Goal: Task Accomplishment & Management: Use online tool/utility

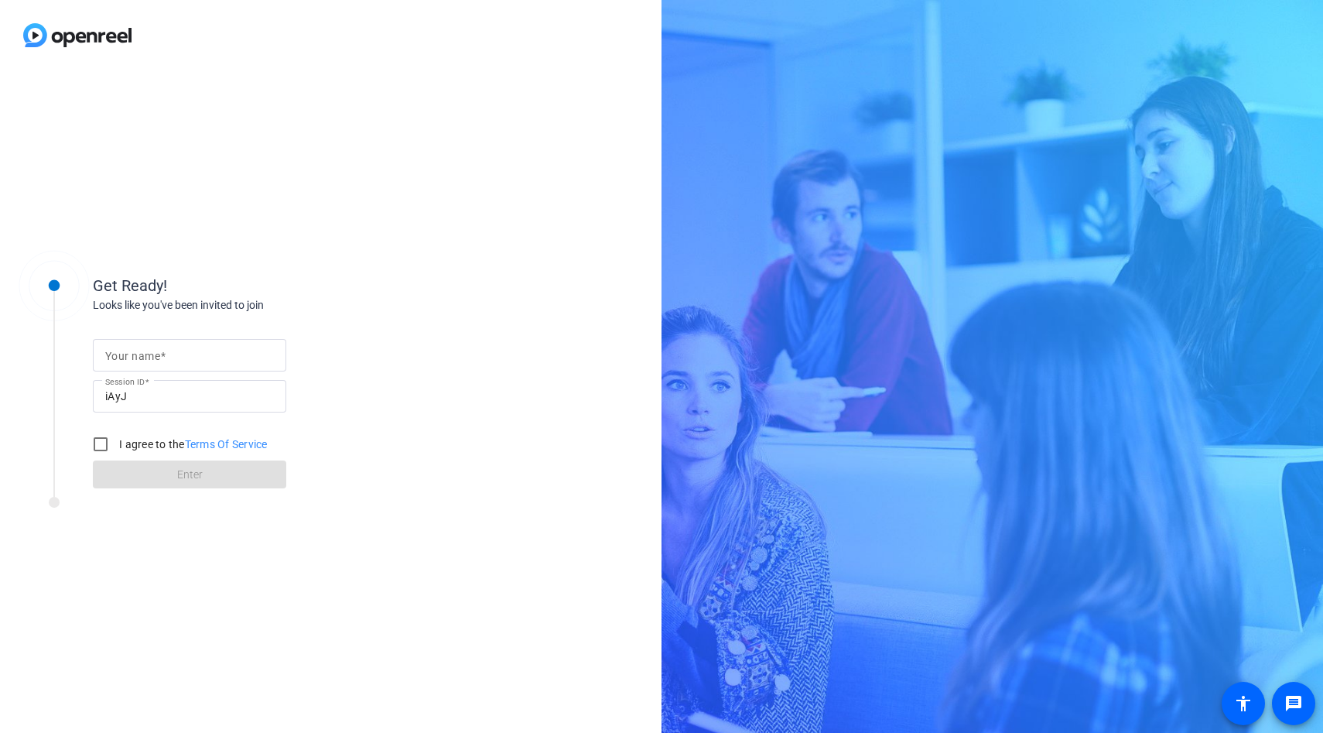
click at [135, 353] on mat-label "Your name" at bounding box center [132, 356] width 55 height 12
click at [135, 353] on input "Your name" at bounding box center [189, 355] width 169 height 19
type input "[PERSON_NAME]"
click at [104, 447] on input "I agree to the Terms Of Service" at bounding box center [100, 444] width 31 height 31
checkbox input "true"
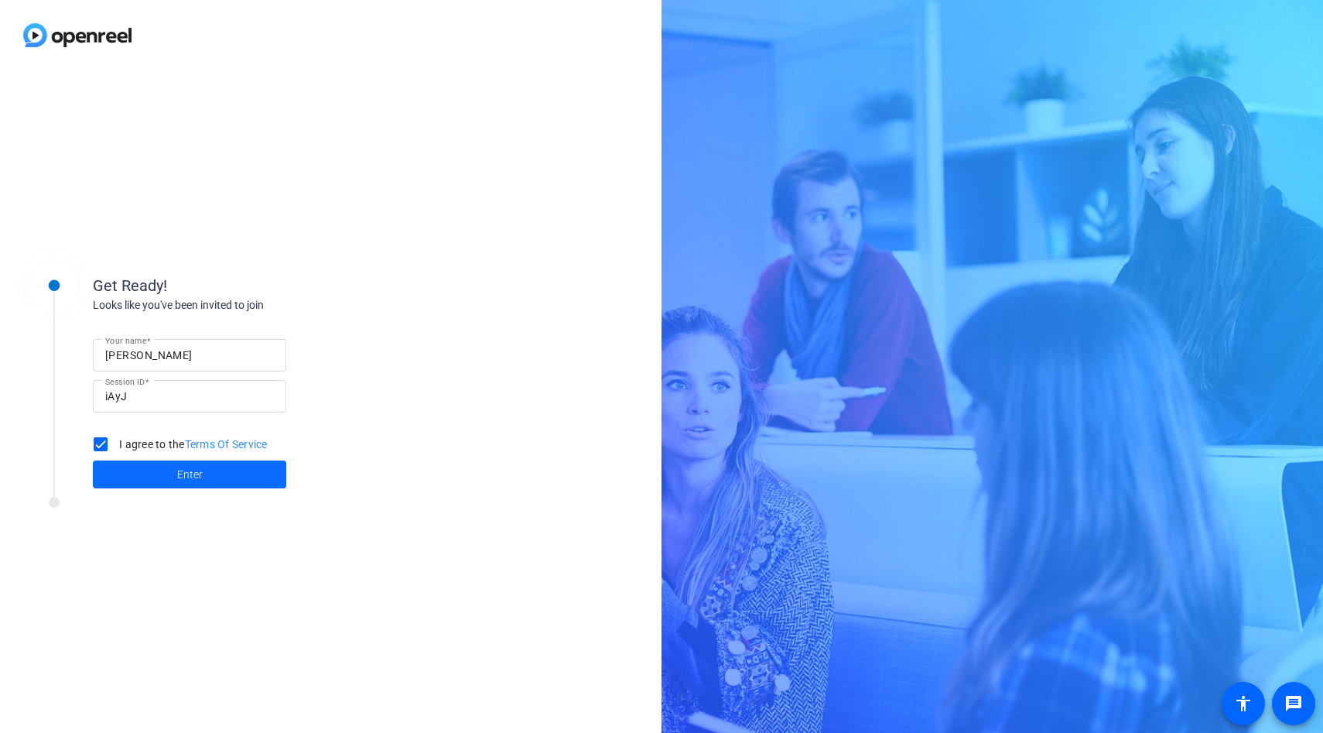
click at [135, 474] on span at bounding box center [189, 474] width 193 height 37
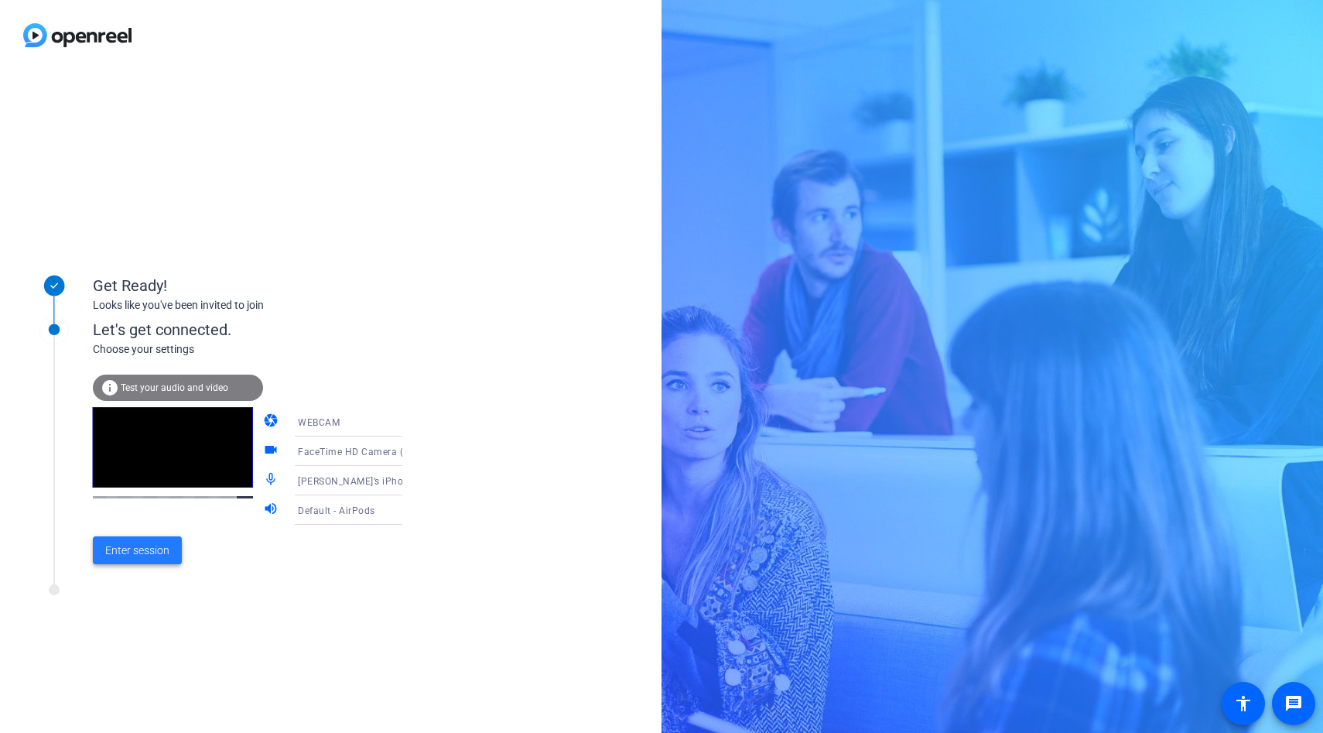
click at [149, 547] on span "Enter session" at bounding box center [137, 550] width 64 height 16
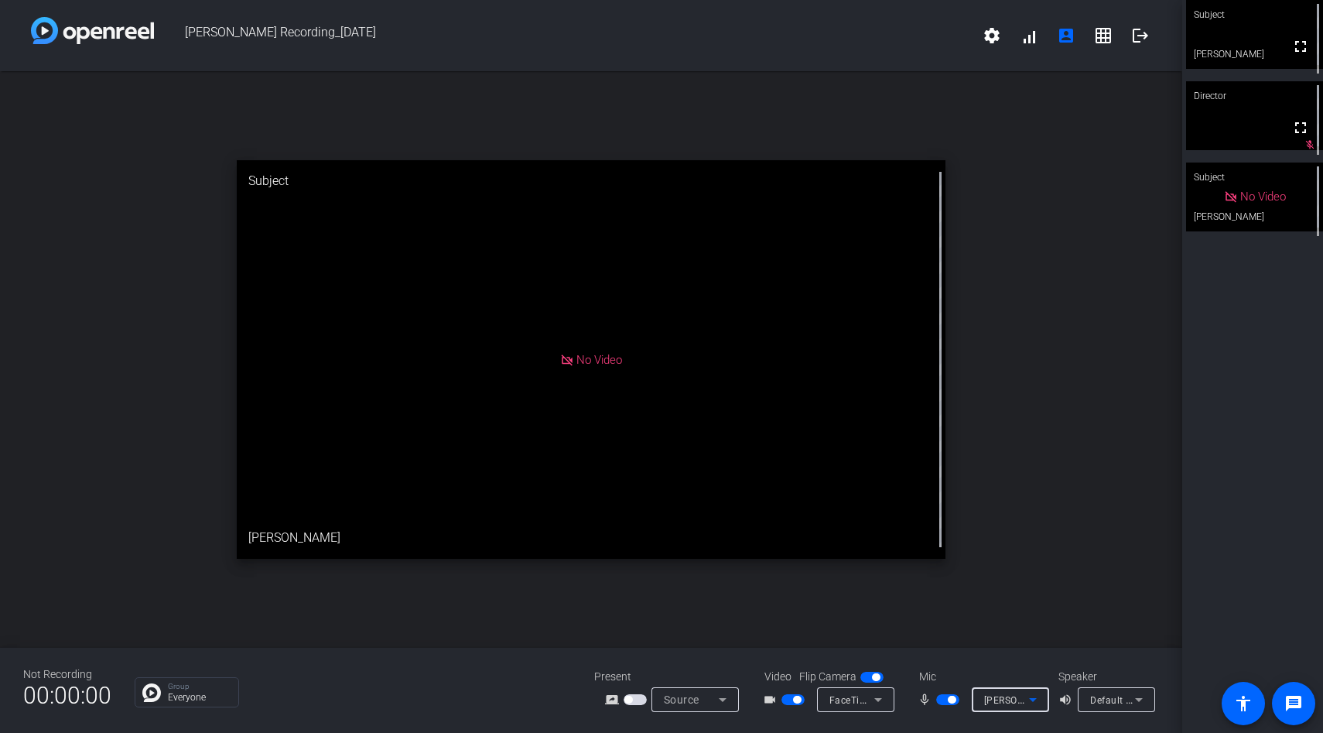
click at [1032, 702] on icon at bounding box center [1032, 699] width 19 height 19
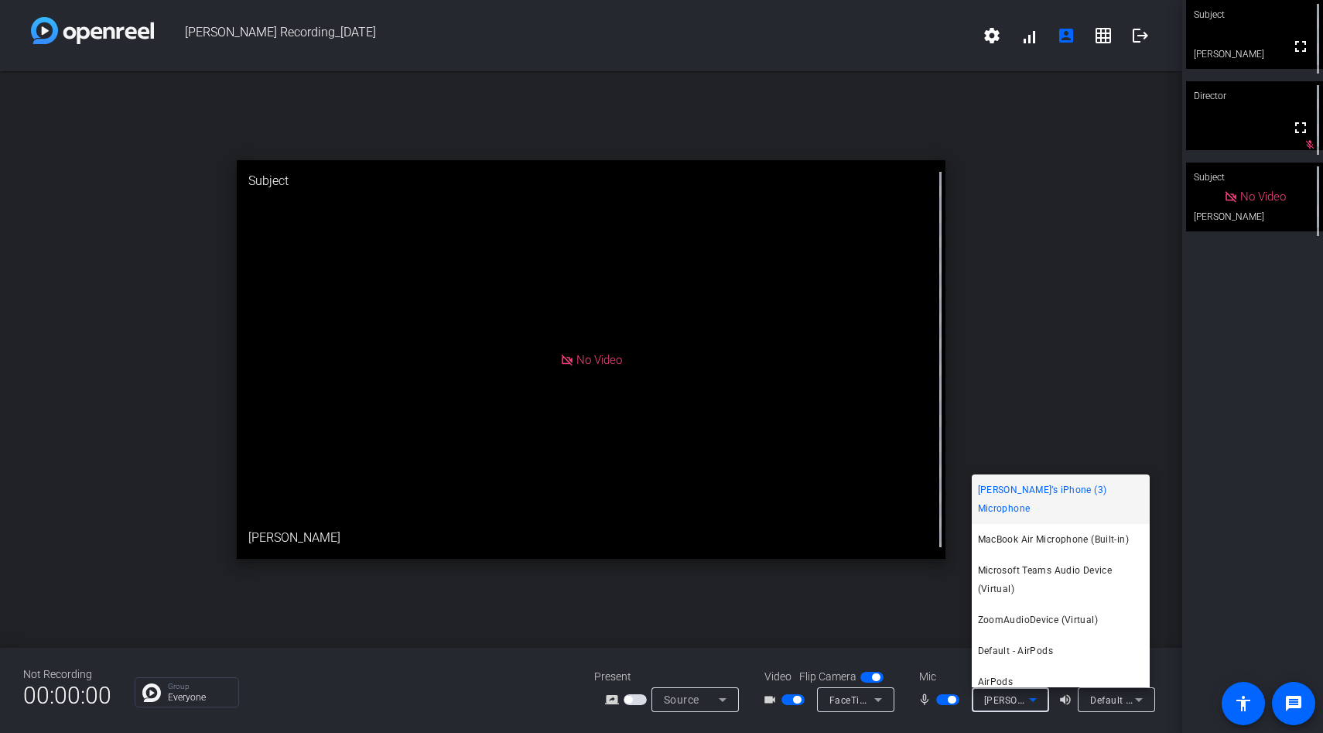
click at [1032, 702] on div at bounding box center [661, 366] width 1323 height 733
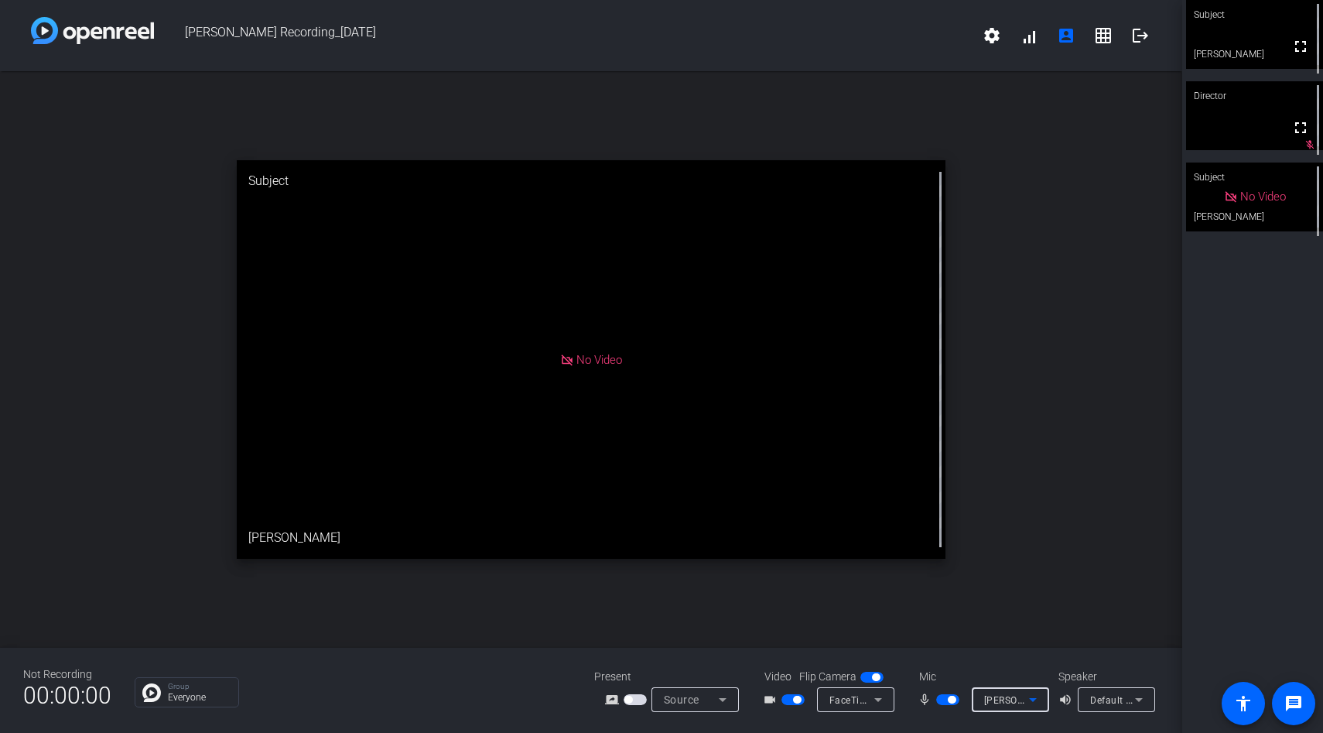
click at [1032, 702] on icon at bounding box center [1032, 699] width 19 height 19
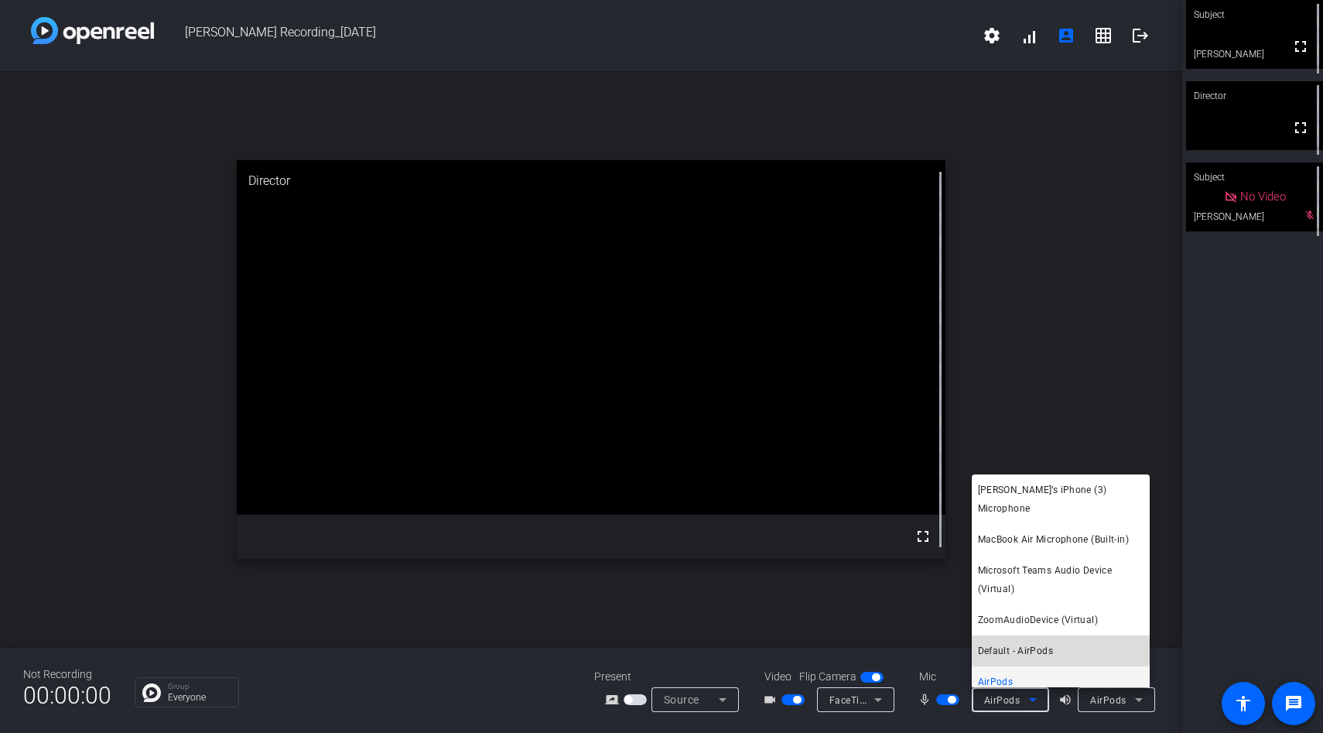
click at [1003, 641] on span "Default - AirPods" at bounding box center [1015, 650] width 75 height 19
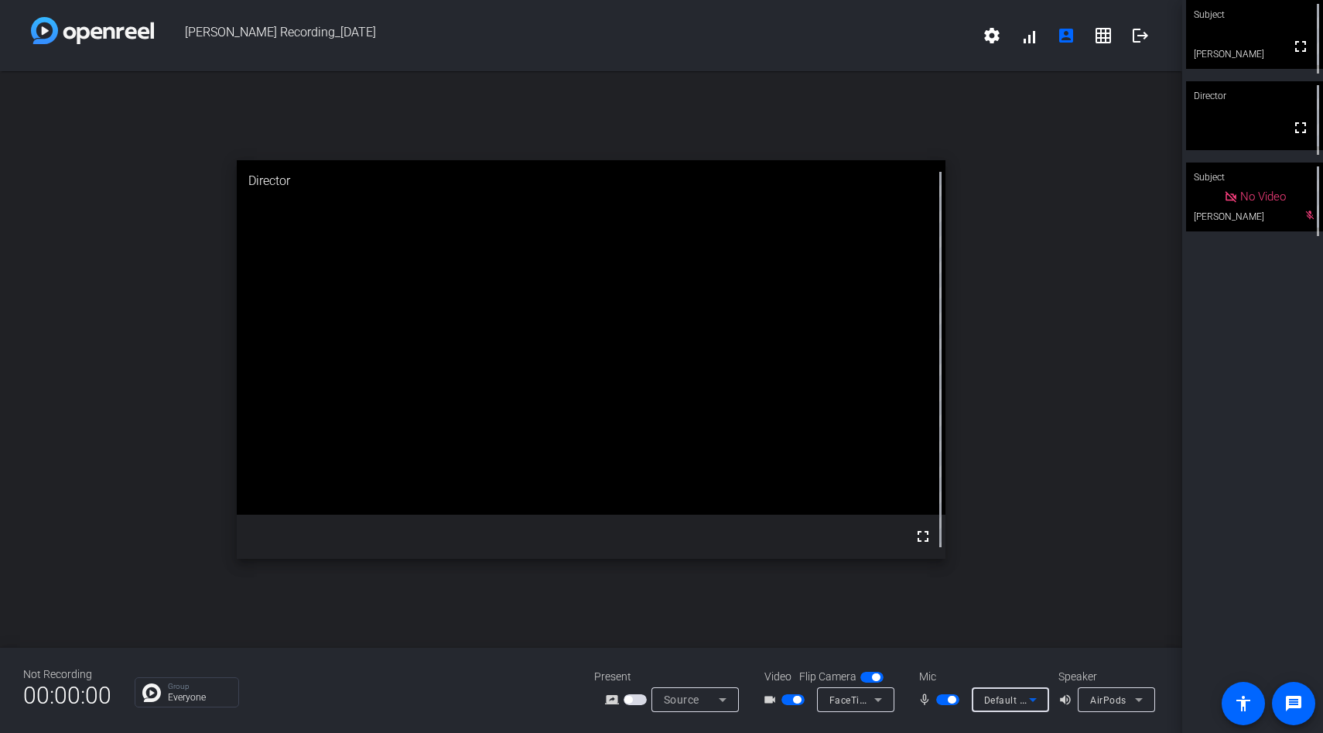
click at [1031, 699] on icon at bounding box center [1033, 700] width 8 height 4
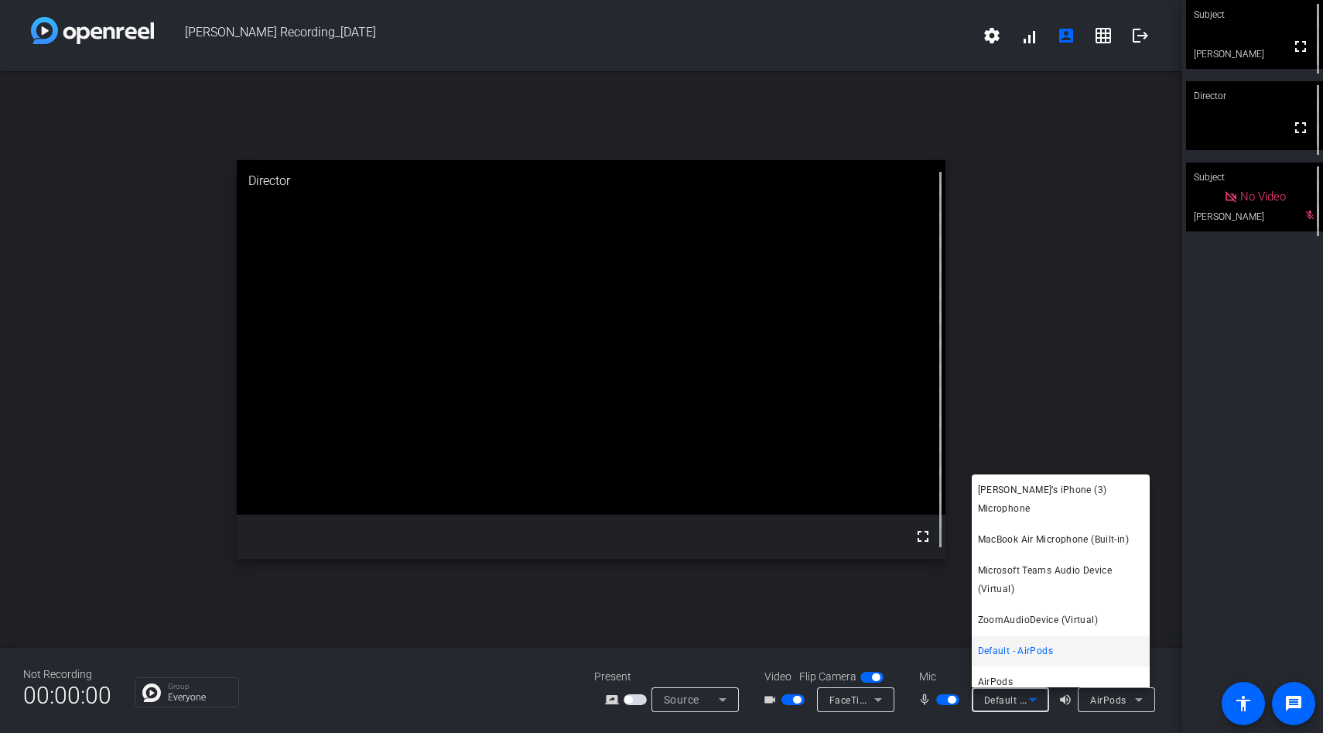
click at [1003, 361] on div at bounding box center [661, 366] width 1323 height 733
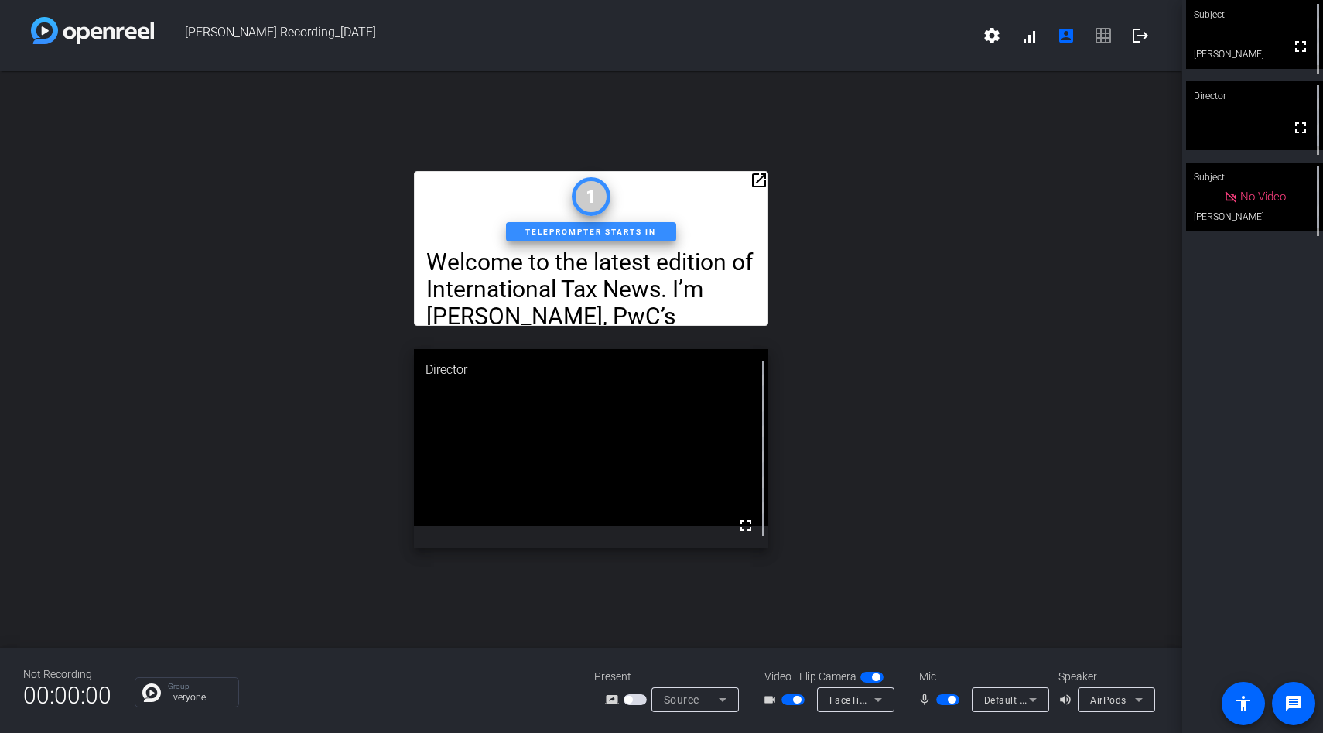
click at [761, 179] on mat-icon "open_in_new" at bounding box center [759, 180] width 19 height 19
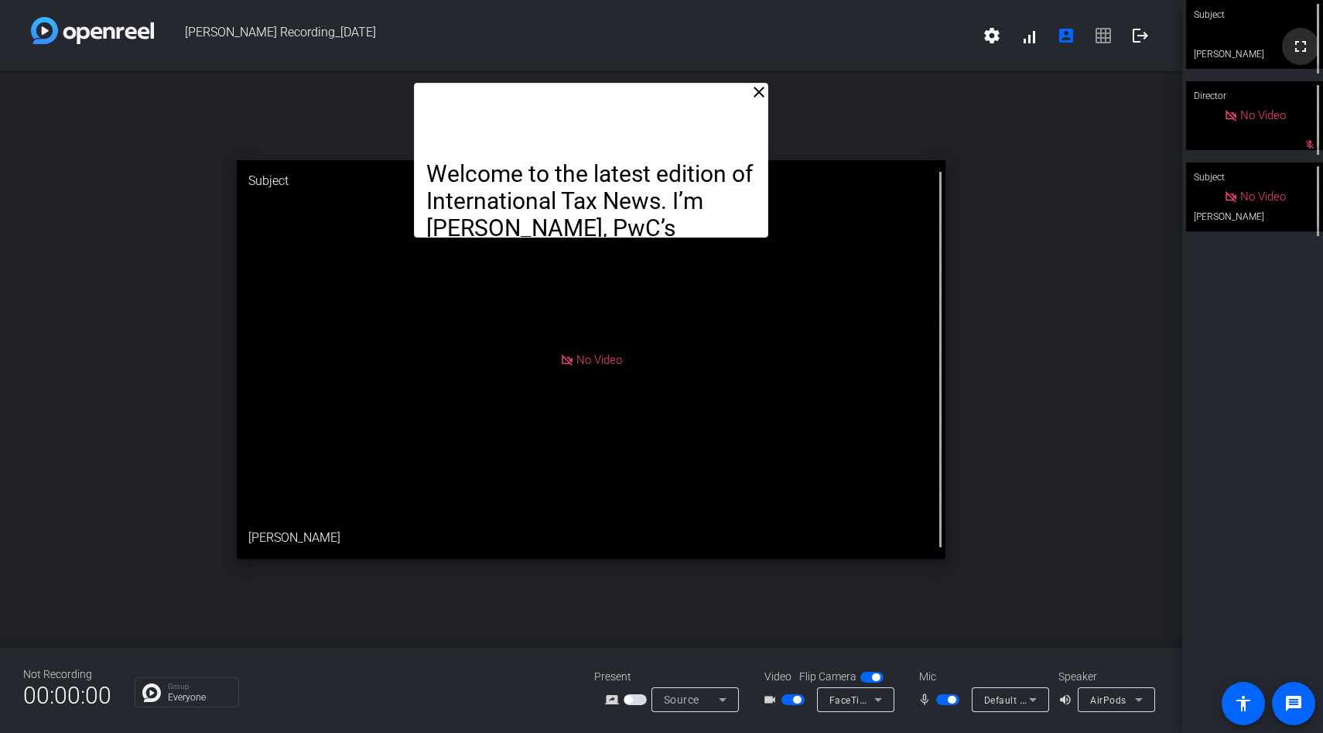
click at [1297, 55] on mat-icon "fullscreen" at bounding box center [1300, 46] width 19 height 19
